Goal: Find specific page/section: Find specific page/section

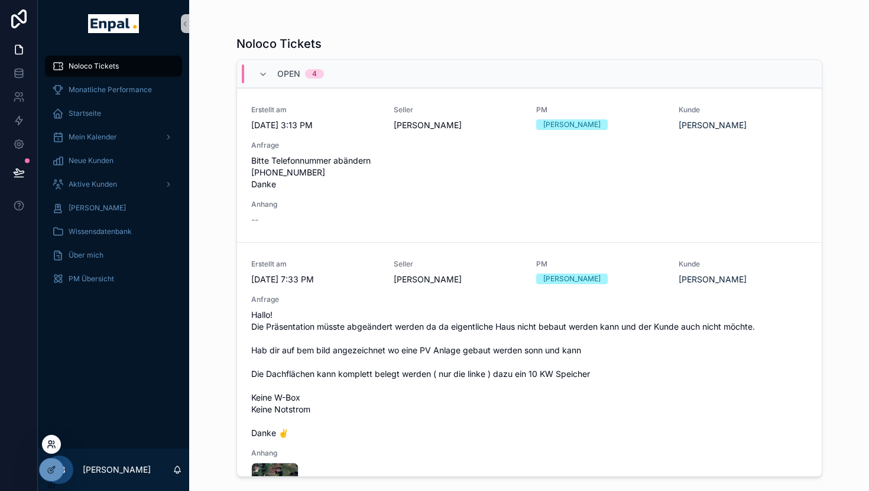
click at [49, 446] on icon at bounding box center [51, 444] width 9 height 9
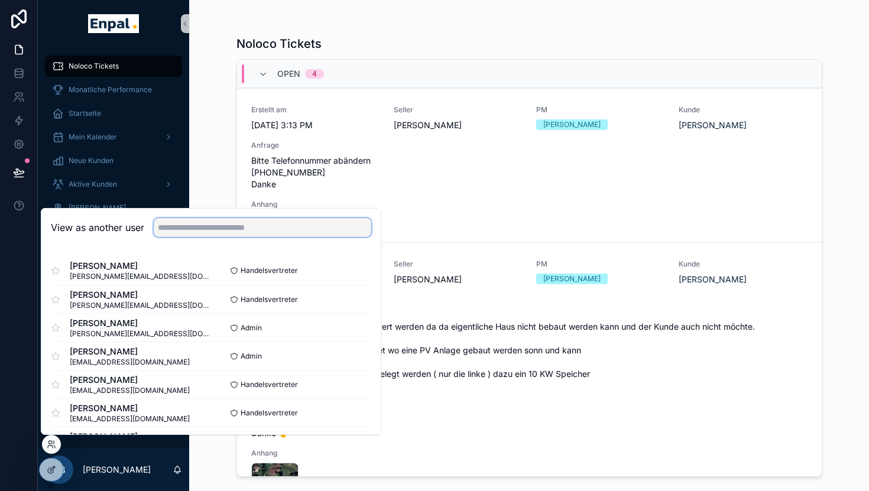
click at [267, 230] on input "text" at bounding box center [262, 227] width 217 height 19
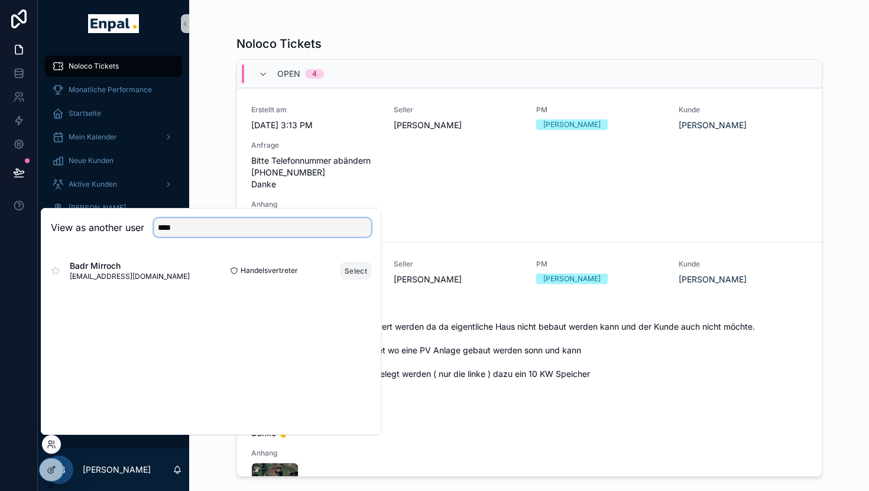
type input "****"
click at [352, 269] on button "Select" at bounding box center [355, 270] width 31 height 17
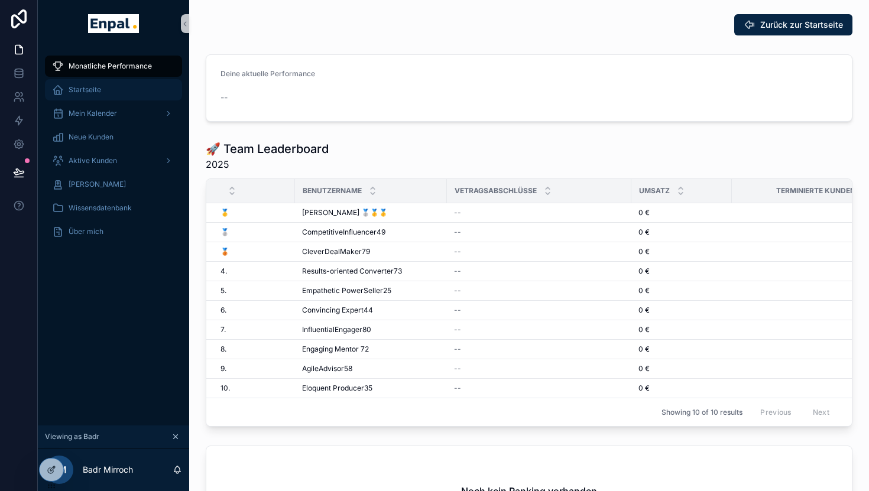
click at [108, 87] on div "Startseite" at bounding box center [113, 89] width 123 height 19
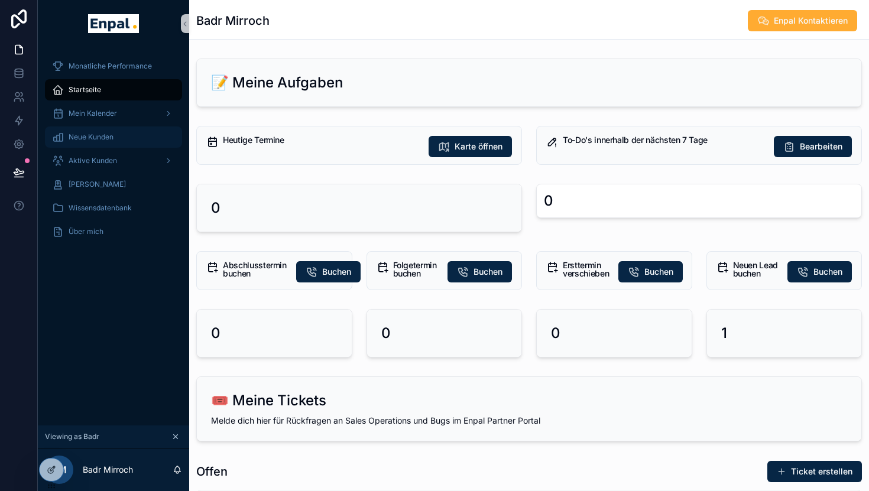
click at [101, 137] on span "Neue Kunden" at bounding box center [91, 136] width 45 height 9
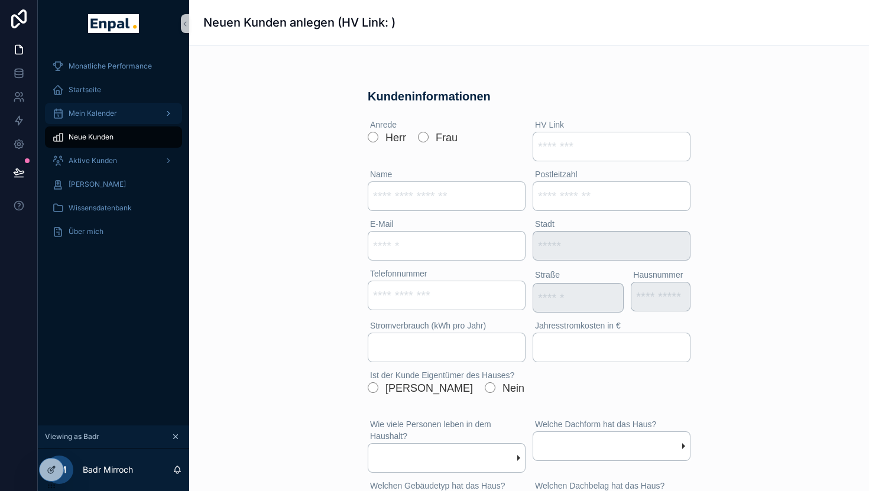
click at [106, 116] on span "Mein Kalender" at bounding box center [93, 113] width 48 height 9
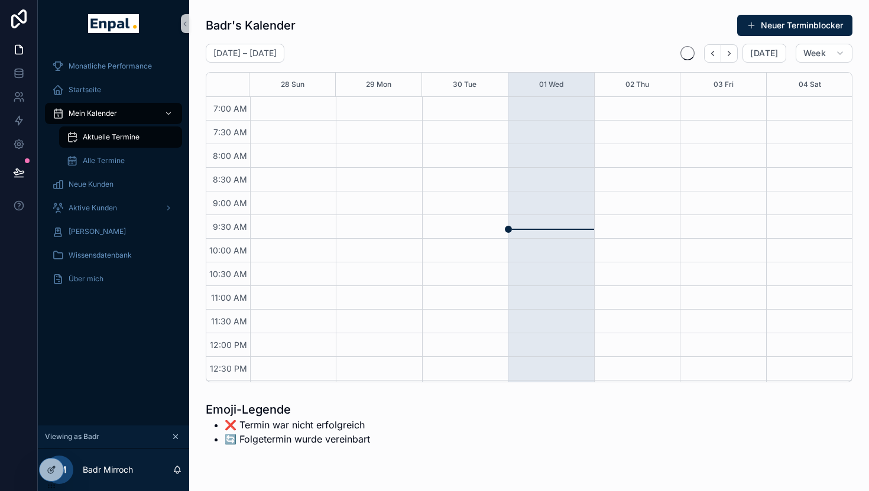
scroll to position [331, 0]
click at [96, 203] on span "Aktive Kunden" at bounding box center [93, 207] width 48 height 9
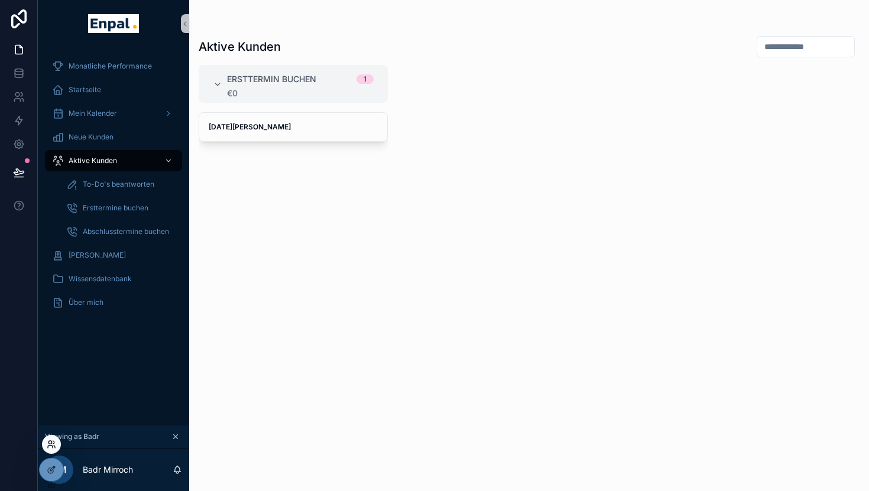
click at [52, 444] on icon at bounding box center [51, 444] width 9 height 9
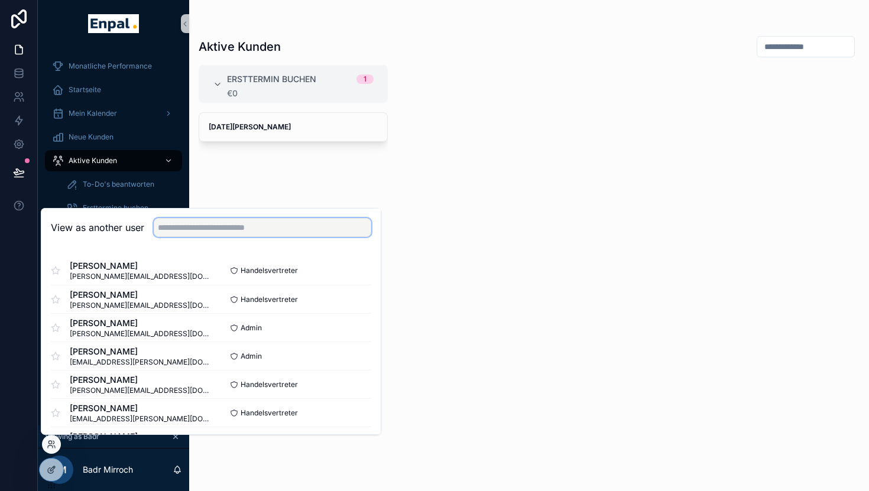
click at [231, 229] on input "text" at bounding box center [262, 227] width 217 height 19
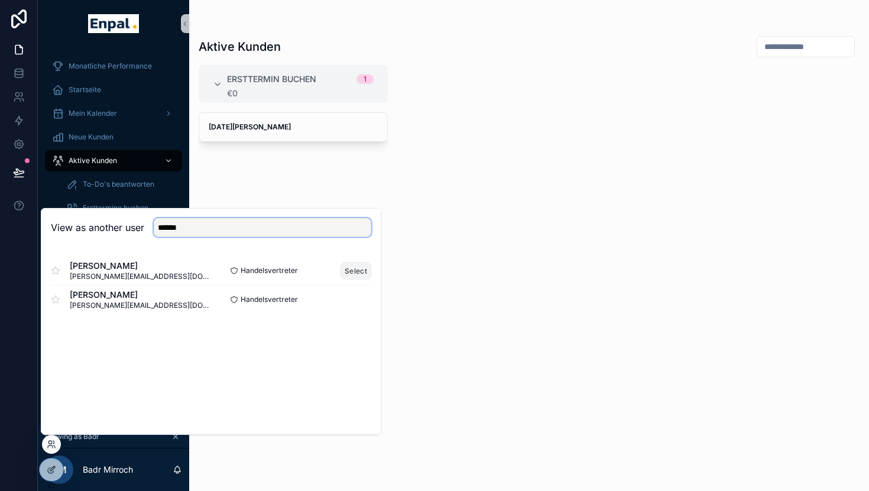
type input "******"
click at [366, 270] on button "Select" at bounding box center [355, 270] width 31 height 17
